Goal: Find specific page/section: Find specific page/section

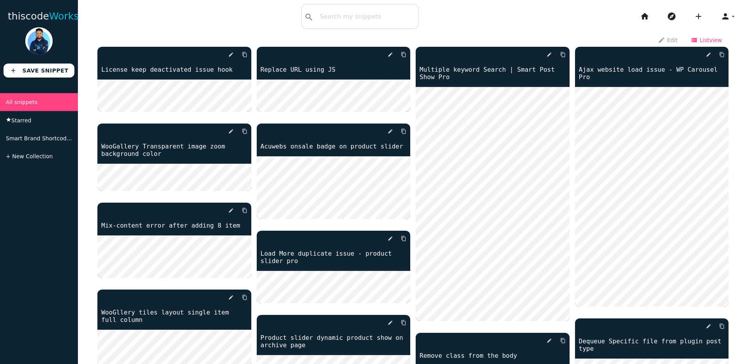
click at [694, 41] on icon "view_list" at bounding box center [694, 39] width 7 height 13
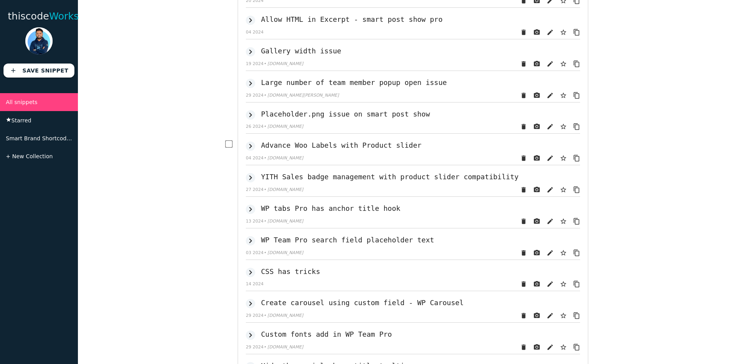
scroll to position [340, 0]
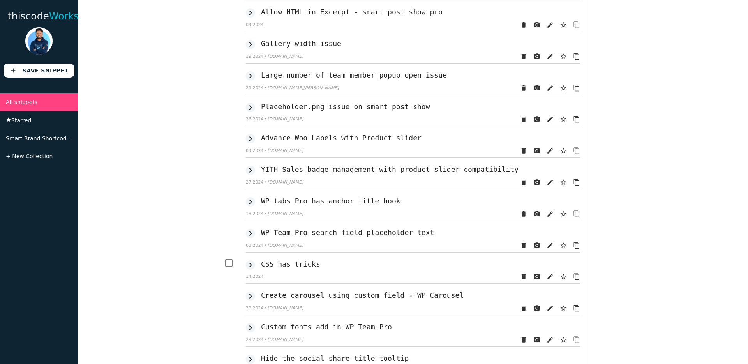
click at [340, 258] on div "keyboard_arrow_right CSS has tricks" at bounding box center [413, 264] width 334 height 12
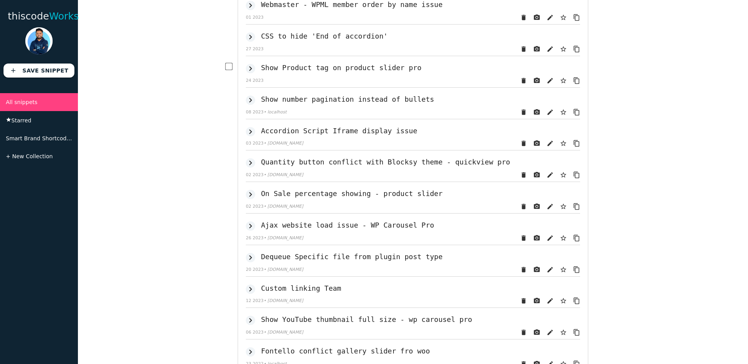
scroll to position [1401, 0]
click at [340, 283] on h2 "Custom linking Team" at bounding box center [301, 287] width 80 height 8
